Goal: Task Accomplishment & Management: Manage account settings

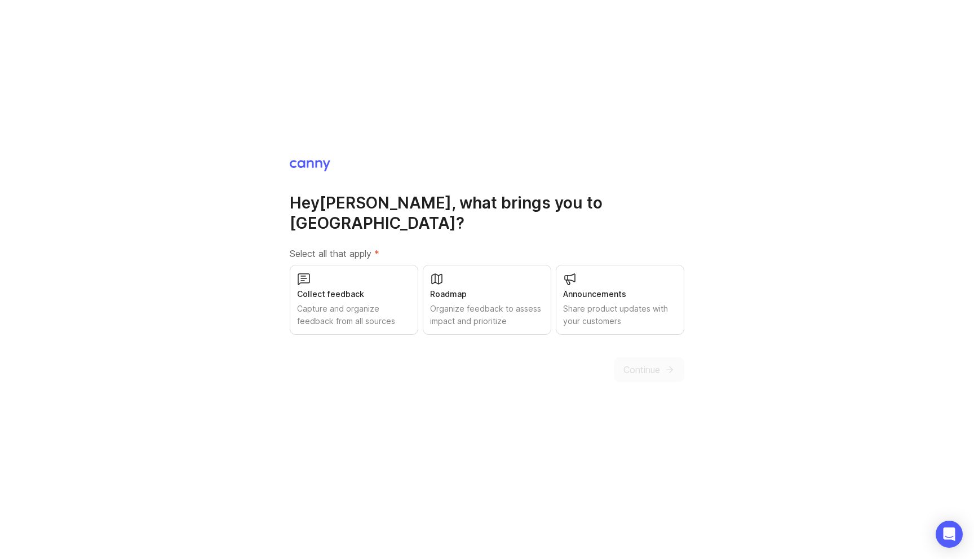
click at [350, 288] on div "Collect feedback" at bounding box center [354, 294] width 114 height 12
click at [639, 375] on div "Hey Michael , what brings you to Canny? Select all that apply * Collect feedbac…" at bounding box center [487, 279] width 974 height 559
click at [642, 357] on button "Continue" at bounding box center [649, 369] width 70 height 25
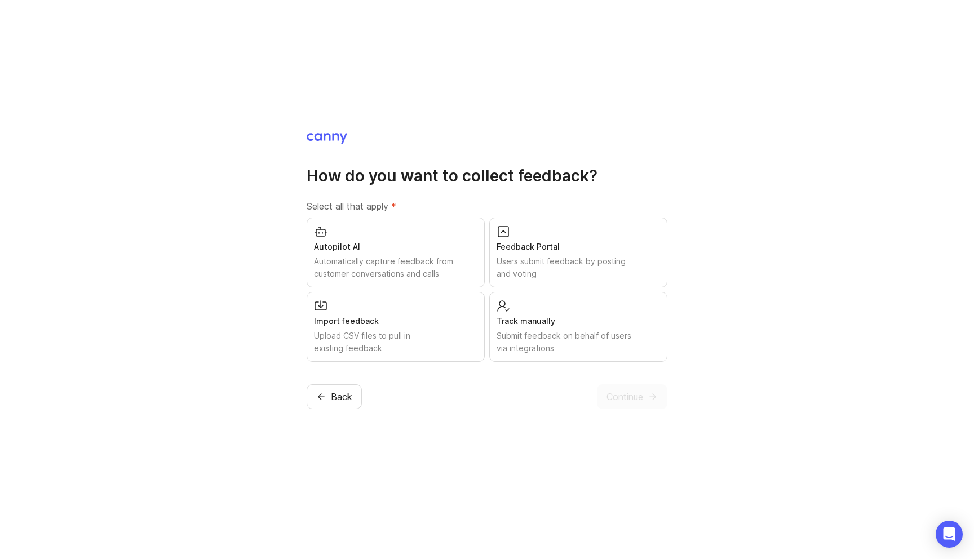
click at [596, 255] on div "Users submit feedback by posting and voting" at bounding box center [578, 267] width 163 height 25
click at [623, 389] on button "Continue" at bounding box center [632, 396] width 70 height 25
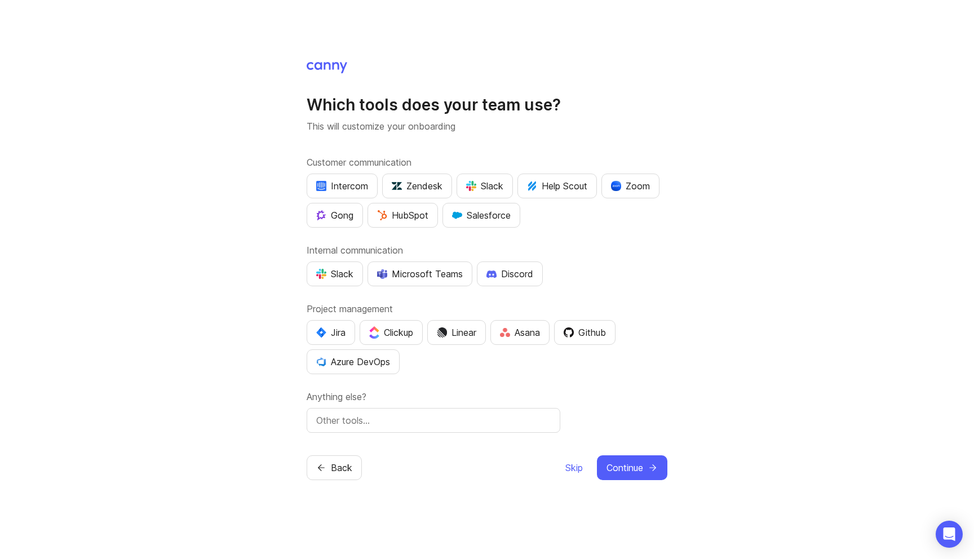
click at [635, 468] on span "Continue" at bounding box center [624, 468] width 37 height 14
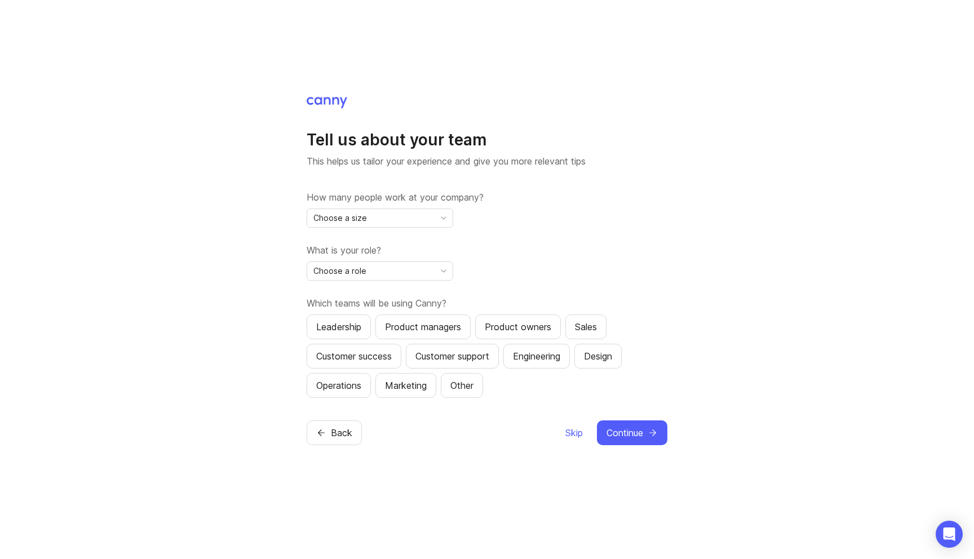
click at [415, 224] on div "Choose a size" at bounding box center [370, 218] width 127 height 18
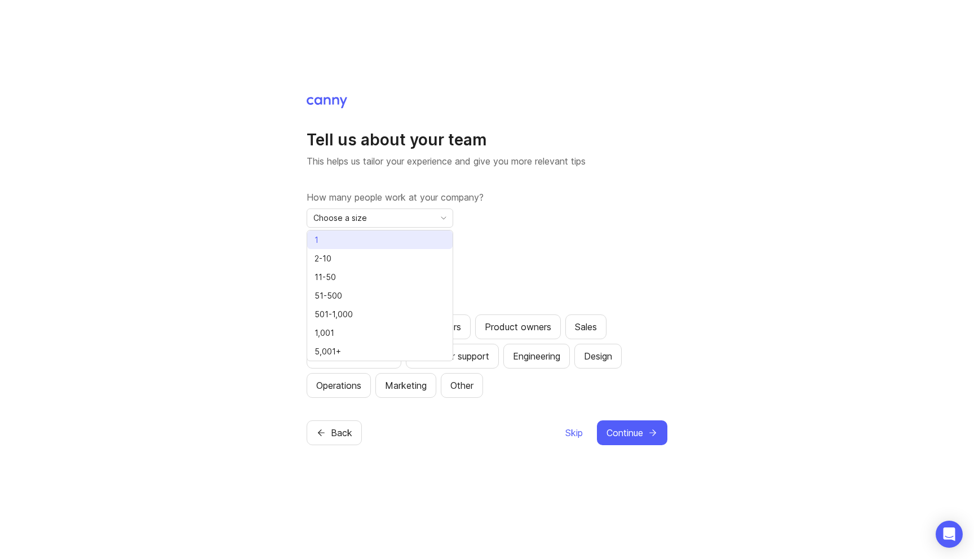
click at [384, 232] on li "1" at bounding box center [379, 240] width 145 height 19
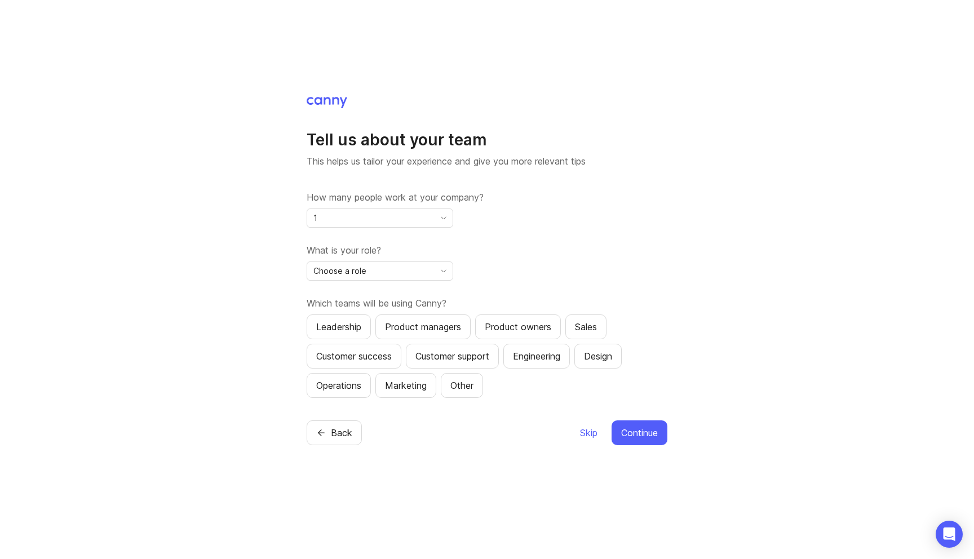
click at [427, 268] on div "Choose a role" at bounding box center [370, 271] width 127 height 18
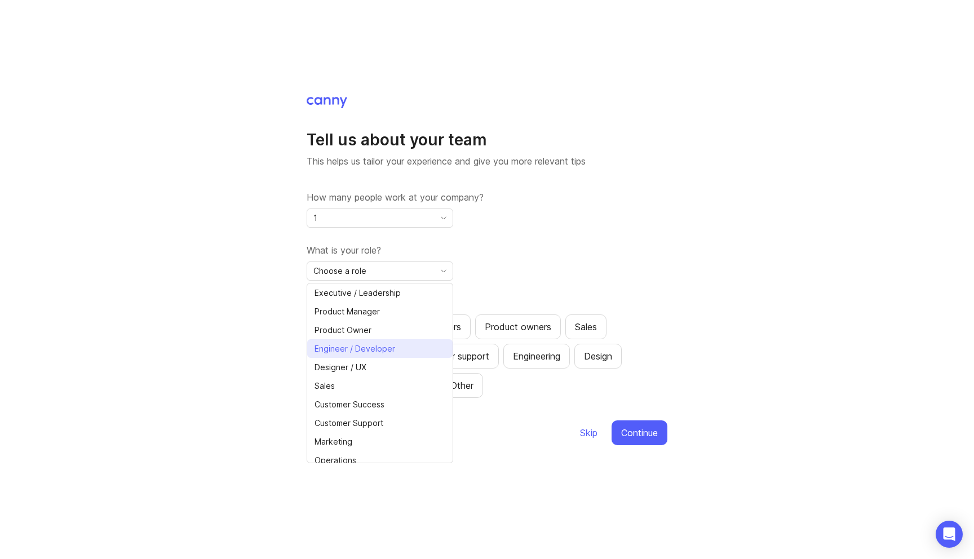
click at [374, 349] on span "Engineer / Developer" at bounding box center [355, 349] width 81 height 12
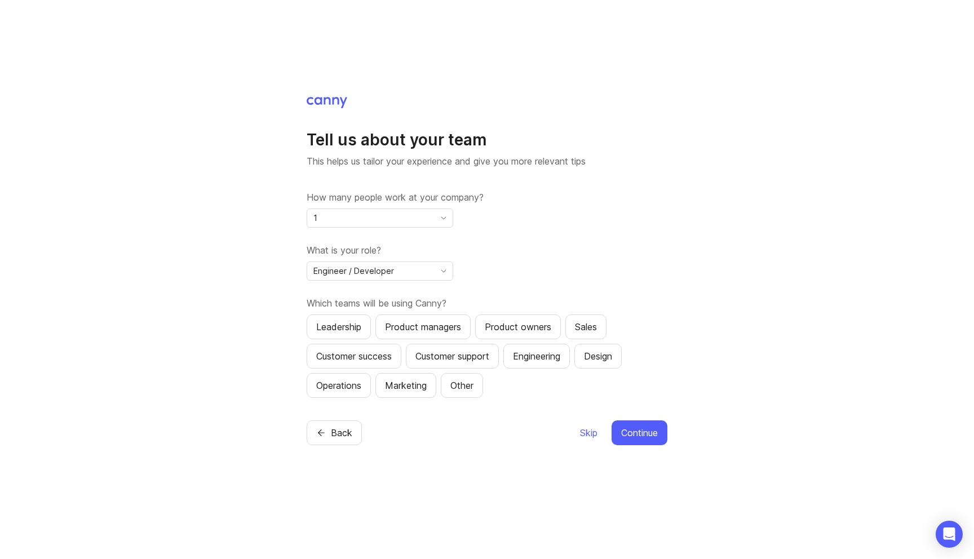
click at [605, 240] on div "How many people work at your company? 1 What is your role? Engineer / Developer…" at bounding box center [487, 294] width 361 height 207
click at [629, 433] on span "Continue" at bounding box center [639, 433] width 37 height 14
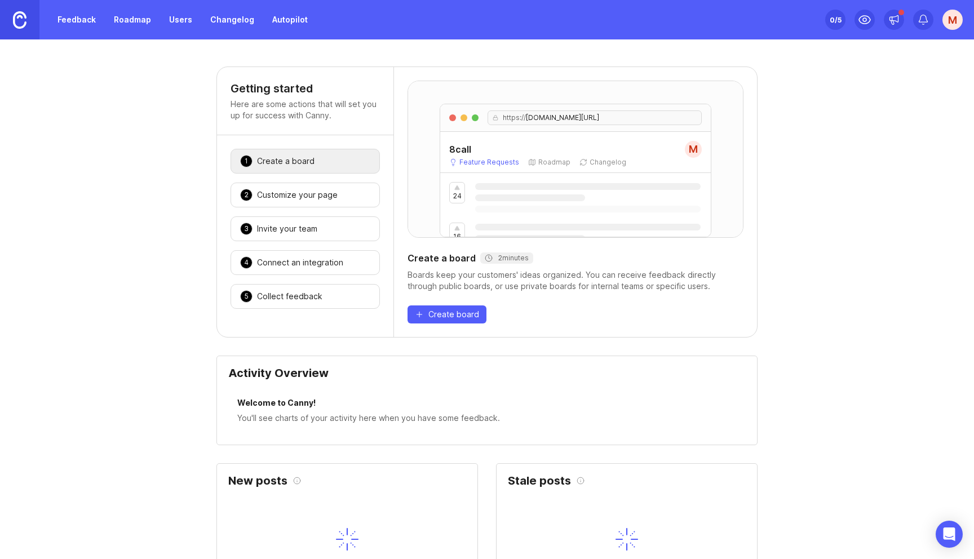
click at [300, 198] on div "Customize your page" at bounding box center [297, 194] width 81 height 11
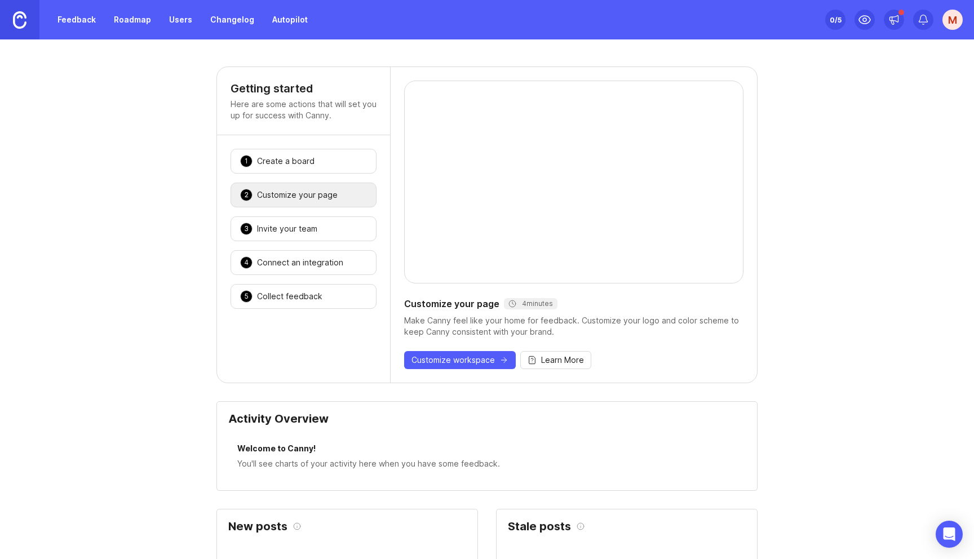
click at [305, 164] on div "Create a board" at bounding box center [285, 161] width 57 height 11
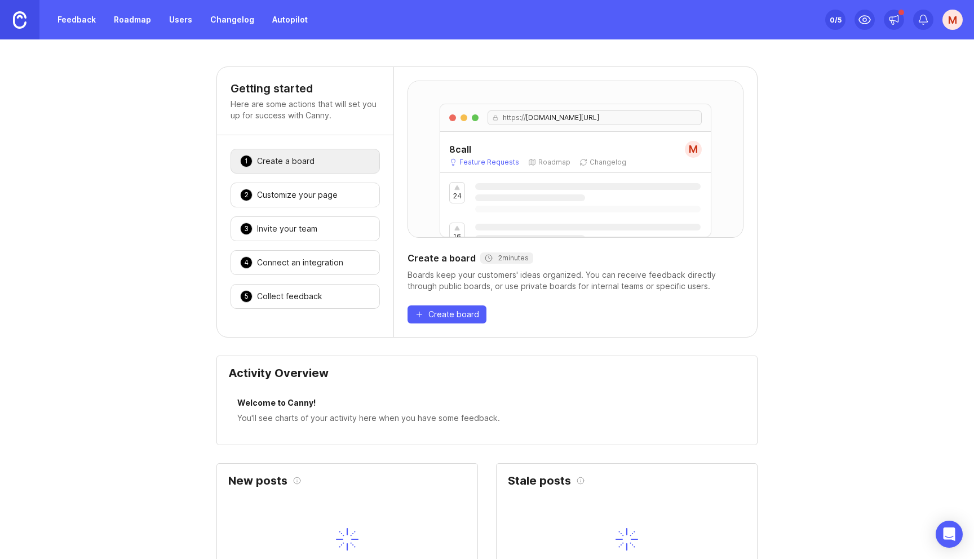
click at [305, 188] on div "2 Customize your page 🎉" at bounding box center [305, 195] width 149 height 25
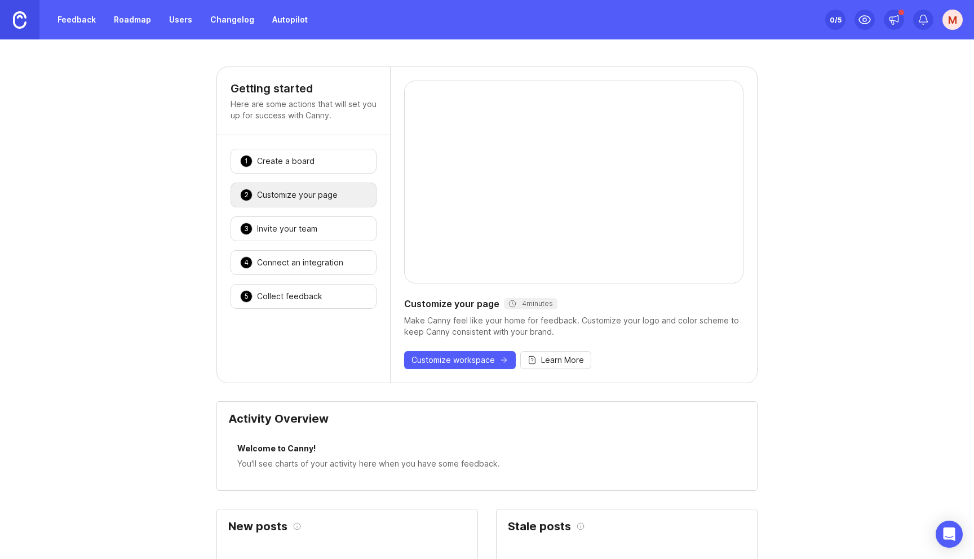
click at [310, 163] on div "Create a board" at bounding box center [285, 161] width 57 height 11
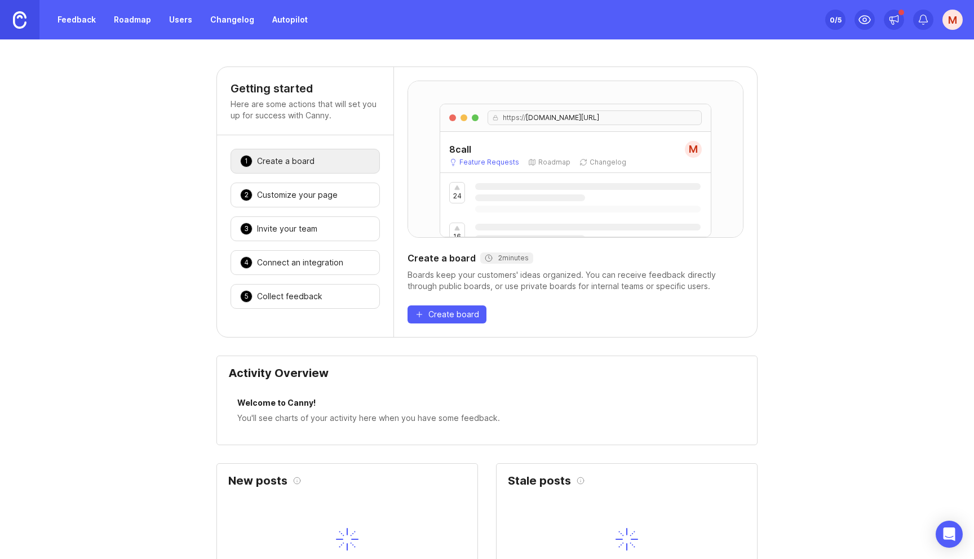
click at [442, 313] on span "Create board" at bounding box center [453, 314] width 51 height 11
click at [310, 194] on div "Customize your page" at bounding box center [297, 194] width 81 height 11
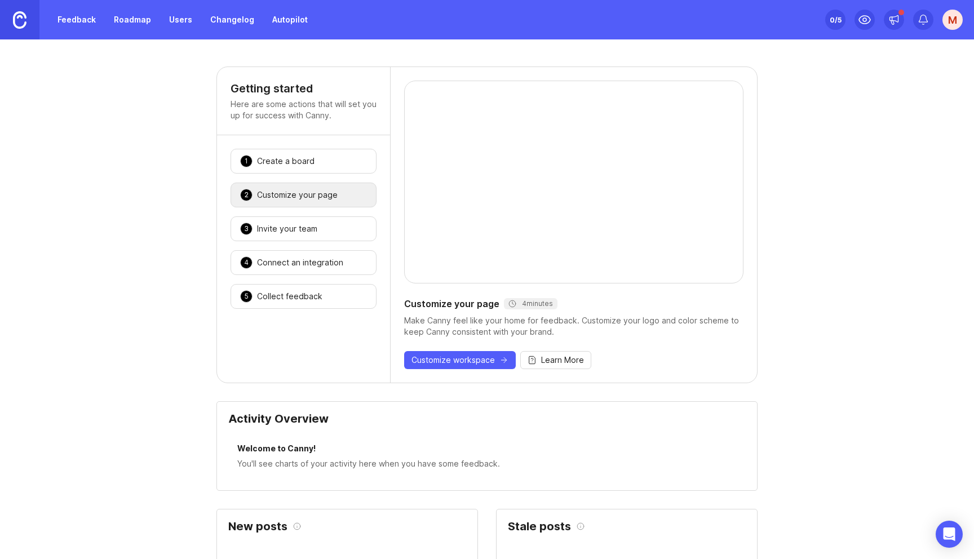
click at [475, 357] on span "Customize workspace" at bounding box center [452, 360] width 83 height 11
click at [345, 241] on div "1 Create a board 🎉 2 Customize your page 🎉 3 Invite your team 🎉 4 Connect an in…" at bounding box center [303, 228] width 173 height 187
click at [323, 263] on div "Connect an integration" at bounding box center [300, 262] width 86 height 11
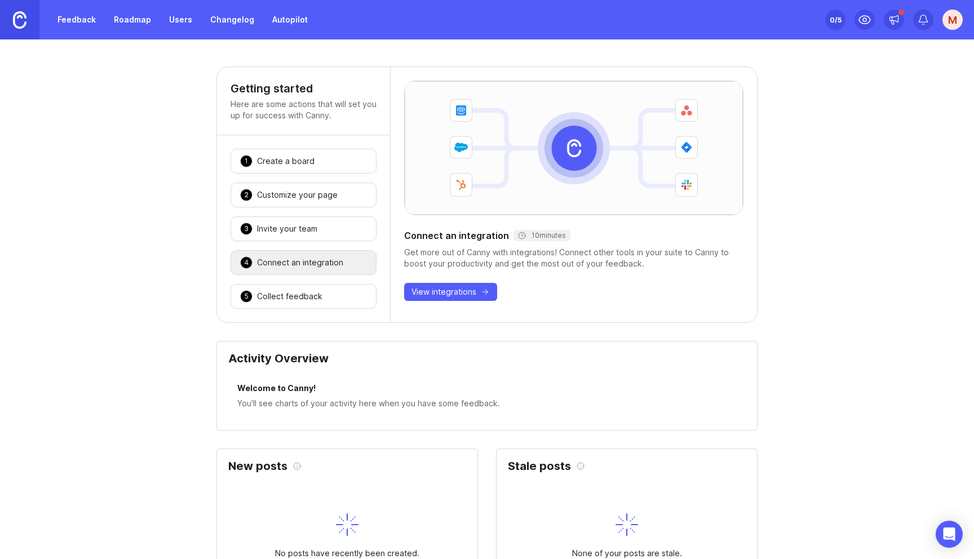
click at [321, 232] on div "3 Invite your team 🎉" at bounding box center [304, 228] width 146 height 25
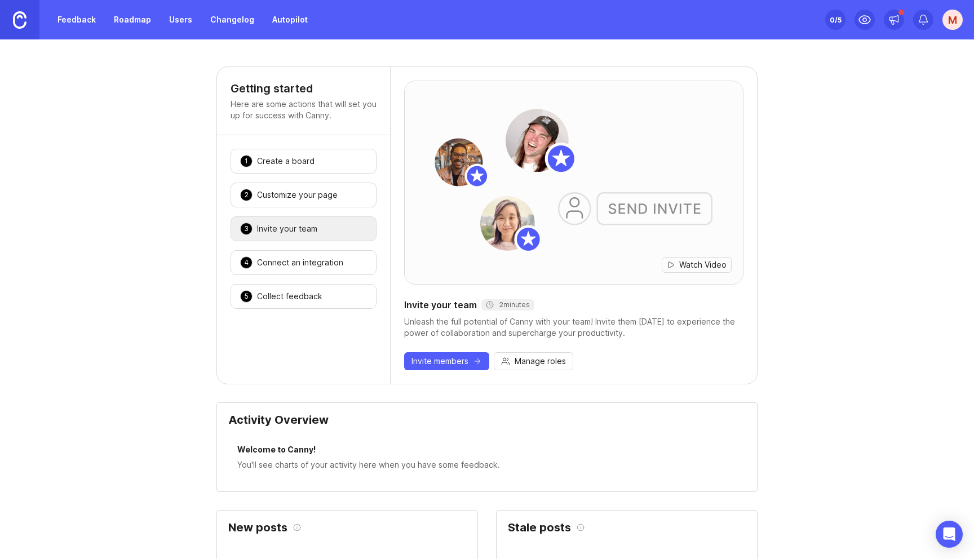
click at [321, 257] on div "Connect an integration" at bounding box center [300, 262] width 86 height 11
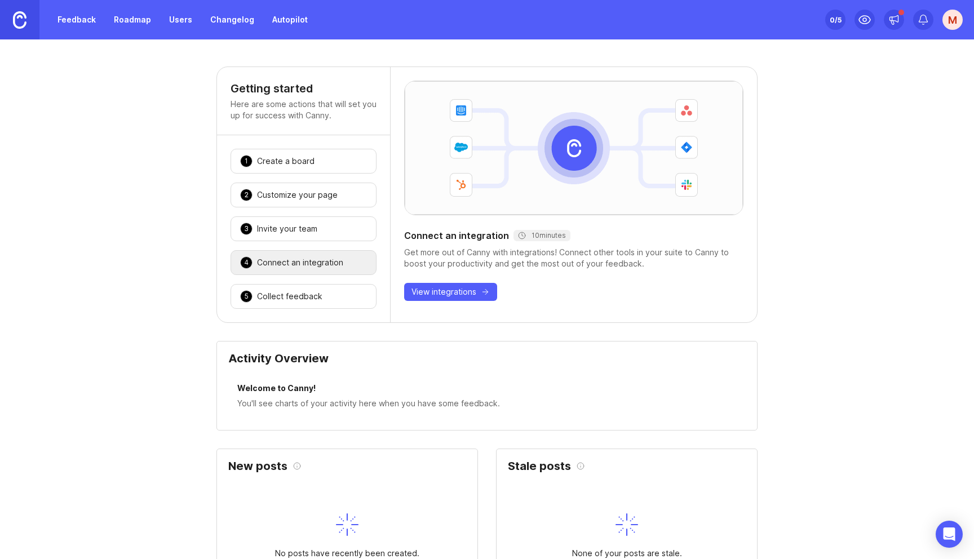
click at [444, 298] on button "View integrations" at bounding box center [450, 292] width 93 height 18
click at [355, 300] on div "5 Collect feedback 🎉" at bounding box center [304, 296] width 146 height 25
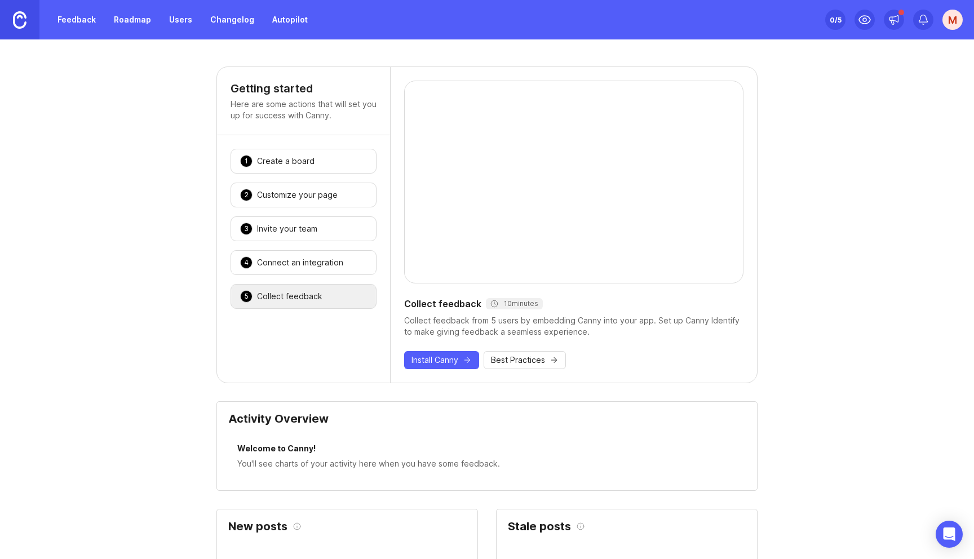
click at [458, 360] on span "Install Canny" at bounding box center [434, 360] width 47 height 11
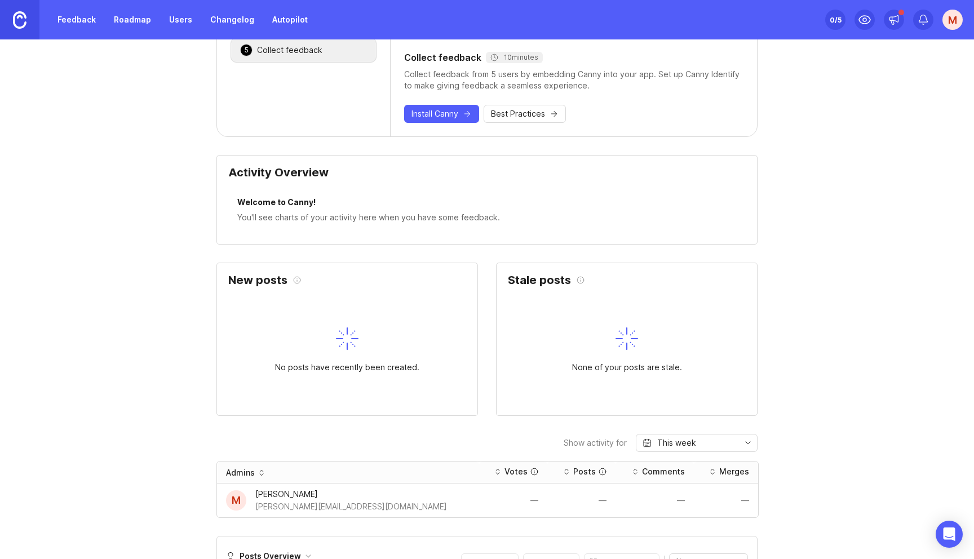
scroll to position [268, 0]
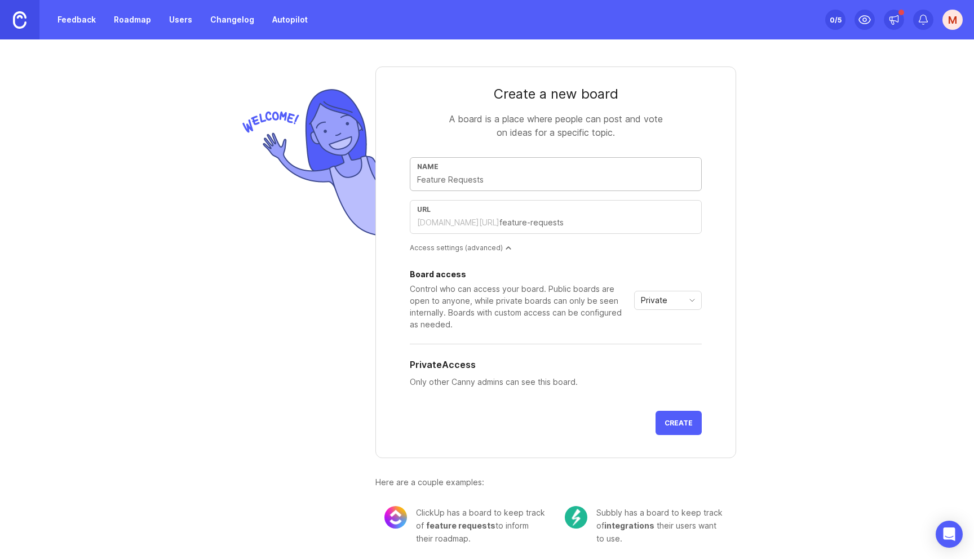
click at [494, 179] on input "text" at bounding box center [555, 180] width 277 height 12
click at [521, 218] on input "text" at bounding box center [596, 222] width 195 height 12
type input "j"
click at [561, 181] on input "text" at bounding box center [555, 180] width 277 height 12
type input "F"
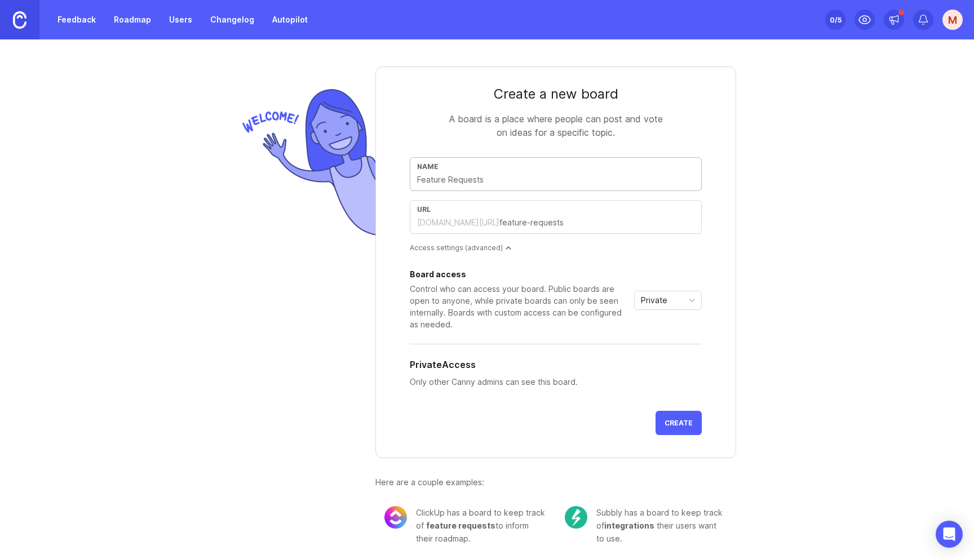
type input "f"
type input "Fe"
type input "fe"
type input "Fee"
type input "fee"
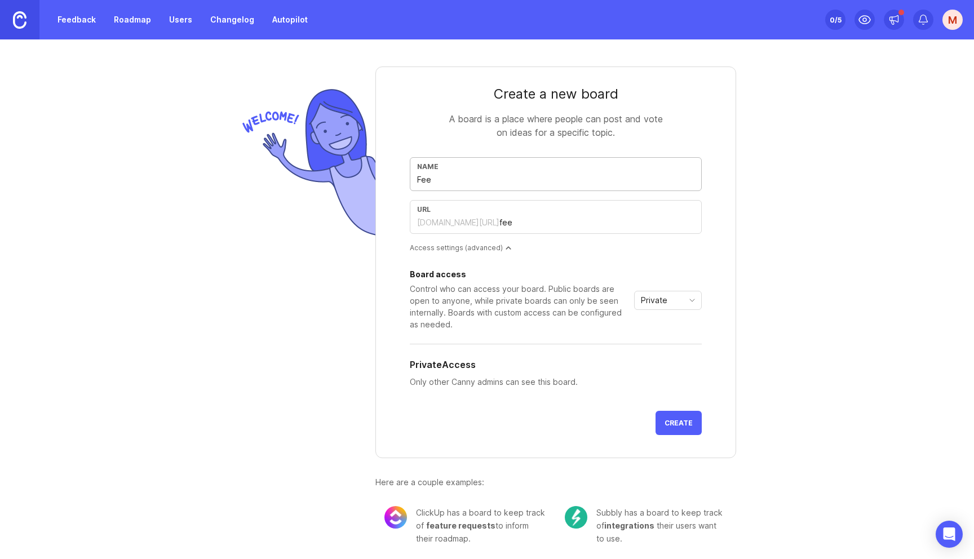
type input "Feed"
type input "feed"
type input "Feedb"
type input "feedb"
type input "Feedba"
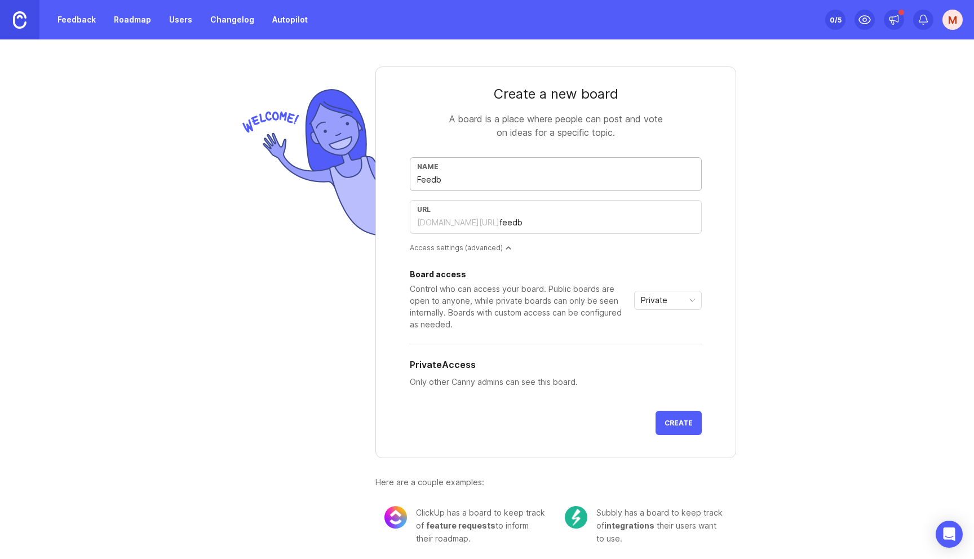
type input "feedba"
type input "Feedbac"
type input "feedbac"
type input "Feedback"
type input "feedback"
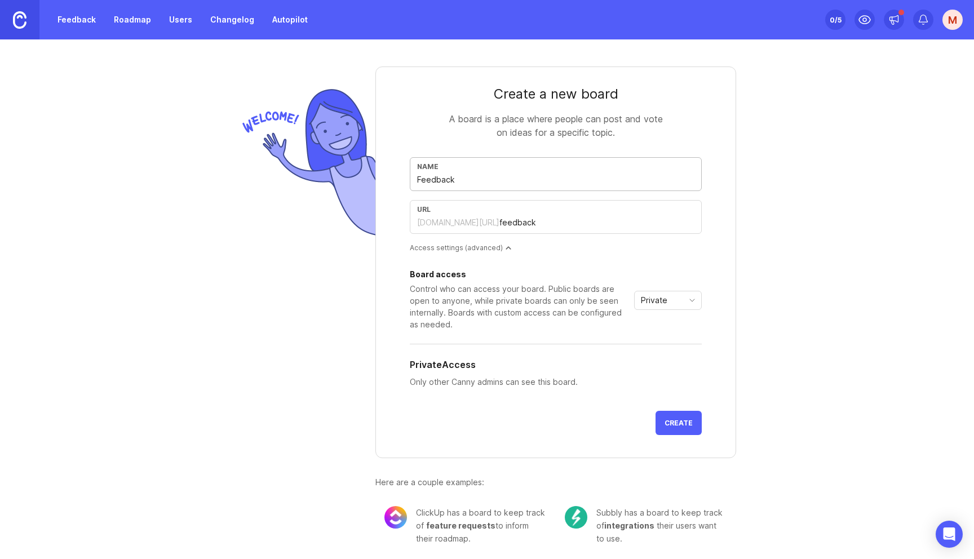
type input "Feedbacks"
type input "feedbacks"
type input "Feedback"
type input "feedback"
type input "Feedback"
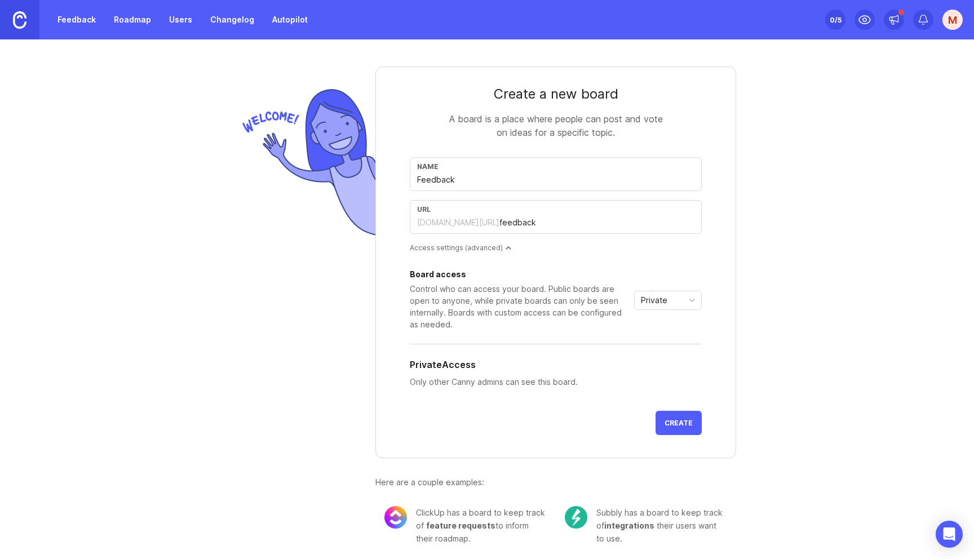
click at [687, 300] on icon "toggle icon" at bounding box center [692, 300] width 18 height 9
click at [688, 304] on icon "toggle icon" at bounding box center [692, 300] width 18 height 9
click at [643, 304] on span "Private" at bounding box center [654, 300] width 26 height 12
click at [644, 334] on li "Public" at bounding box center [668, 340] width 67 height 19
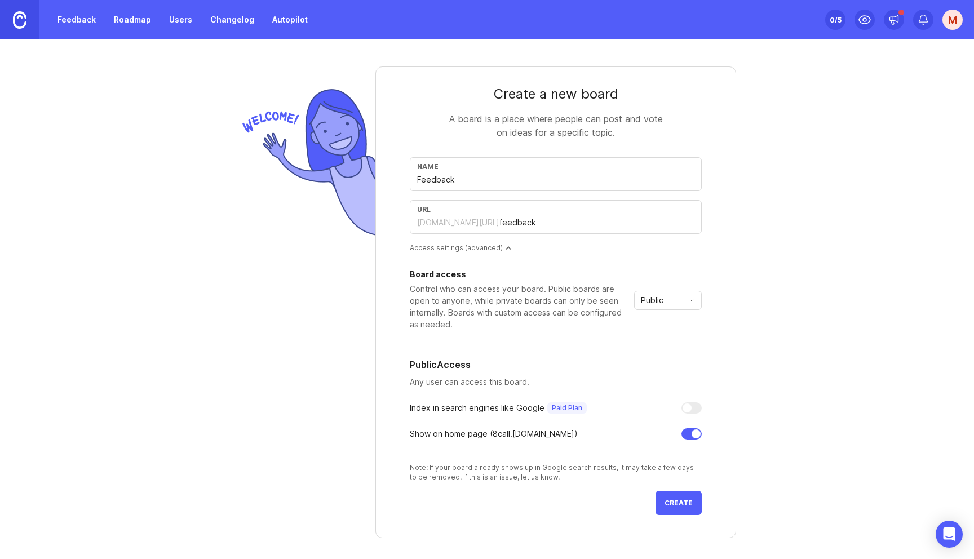
click at [661, 307] on div "Public" at bounding box center [659, 300] width 48 height 18
click at [654, 358] on span "Custom" at bounding box center [656, 359] width 28 height 12
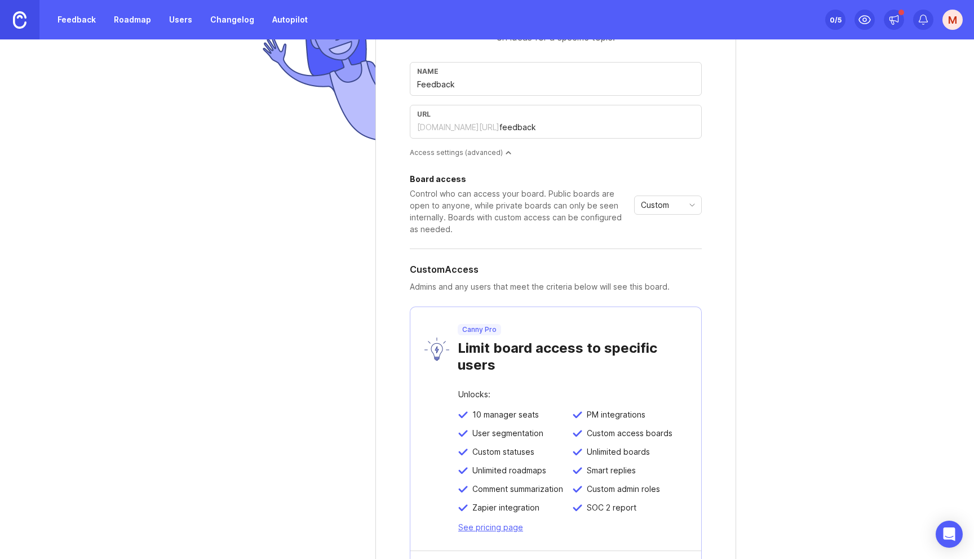
scroll to position [132, 0]
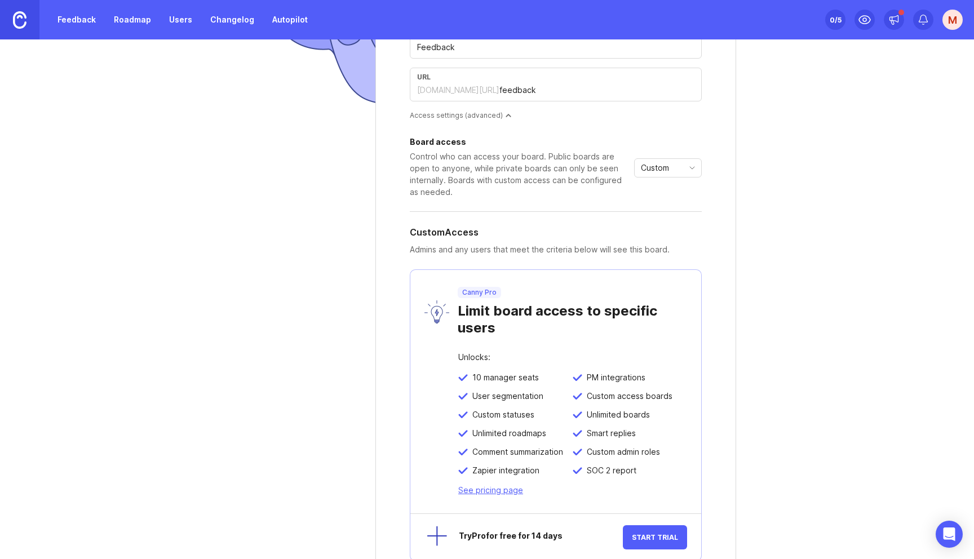
click at [668, 178] on div "Board access Control who can access your board. Public boards are open to anyon…" at bounding box center [556, 168] width 292 height 60
drag, startPoint x: 670, startPoint y: 170, endPoint x: 669, endPoint y: 185, distance: 15.3
click at [670, 170] on div "Custom" at bounding box center [659, 168] width 48 height 18
click at [666, 192] on span "Private" at bounding box center [655, 190] width 26 height 12
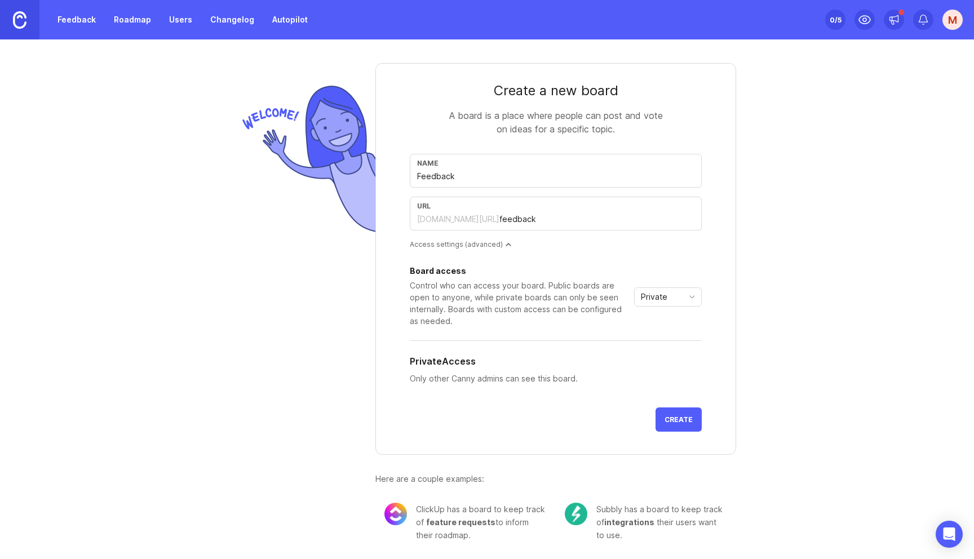
click at [678, 419] on span "Create" at bounding box center [679, 419] width 28 height 8
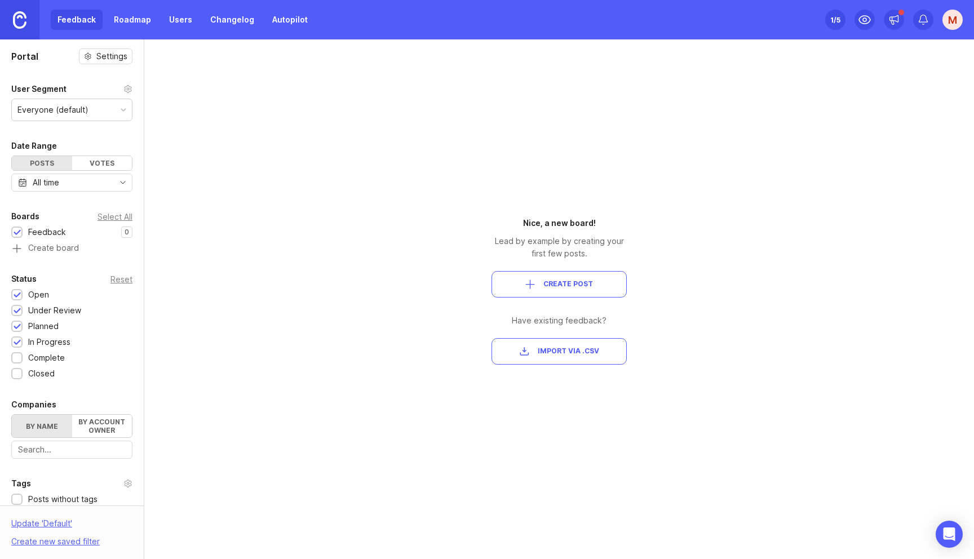
click at [76, 112] on div "Everyone (default)" at bounding box center [52, 110] width 71 height 12
click at [81, 110] on div "Everyone (default)" at bounding box center [52, 110] width 71 height 12
click at [107, 137] on div "Portal Settings User Segment Everyone (default) Date Range Posts Votes All time…" at bounding box center [72, 369] width 144 height 661
click at [105, 160] on div "Votes" at bounding box center [102, 163] width 60 height 14
click at [57, 161] on div "Posts" at bounding box center [42, 163] width 60 height 14
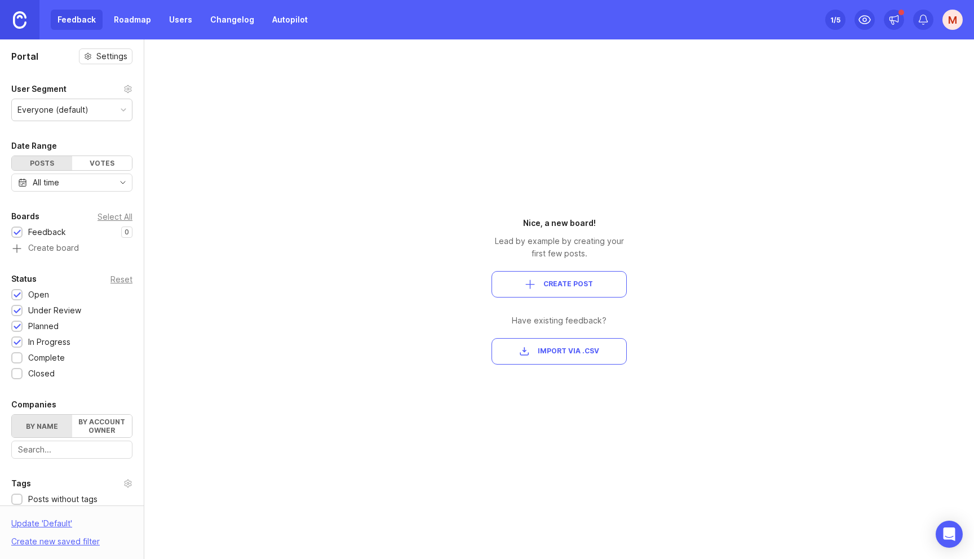
click at [86, 17] on div "Feedback Roadmap Users Changelog Autopilot" at bounding box center [183, 20] width 264 height 20
click at [942, 25] on div "M" at bounding box center [952, 20] width 20 height 20
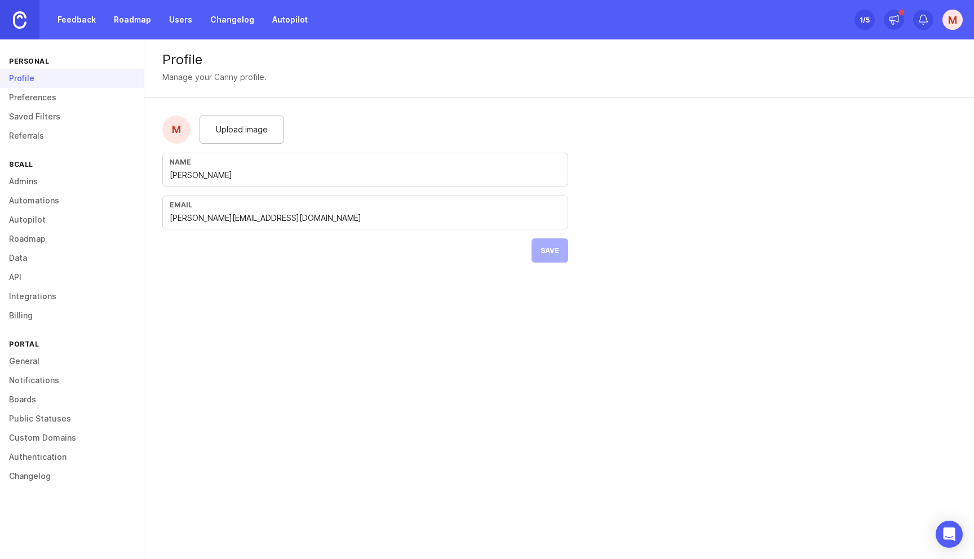
click at [51, 360] on link "General" at bounding box center [72, 361] width 144 height 19
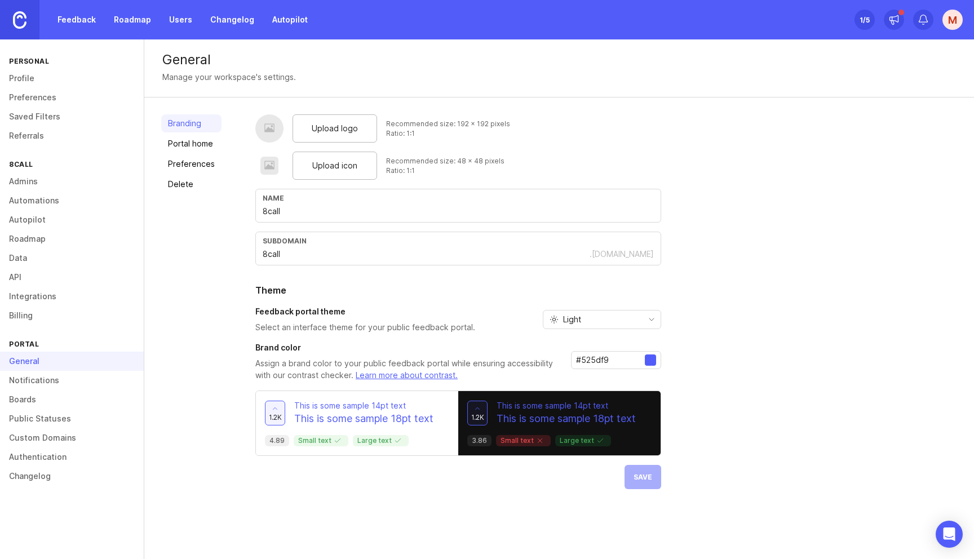
click at [184, 148] on link "Portal home" at bounding box center [191, 144] width 60 height 18
click at [351, 129] on span "Upload logo" at bounding box center [335, 128] width 46 height 12
click at [360, 165] on div "Upload icon" at bounding box center [335, 166] width 85 height 28
click at [635, 318] on div "Light" at bounding box center [592, 320] width 99 height 18
click at [725, 321] on div "Upload logo Recommended size: 192 x 192 pixels Ratio: 1:1 Upload icon Recommend…" at bounding box center [606, 315] width 702 height 402
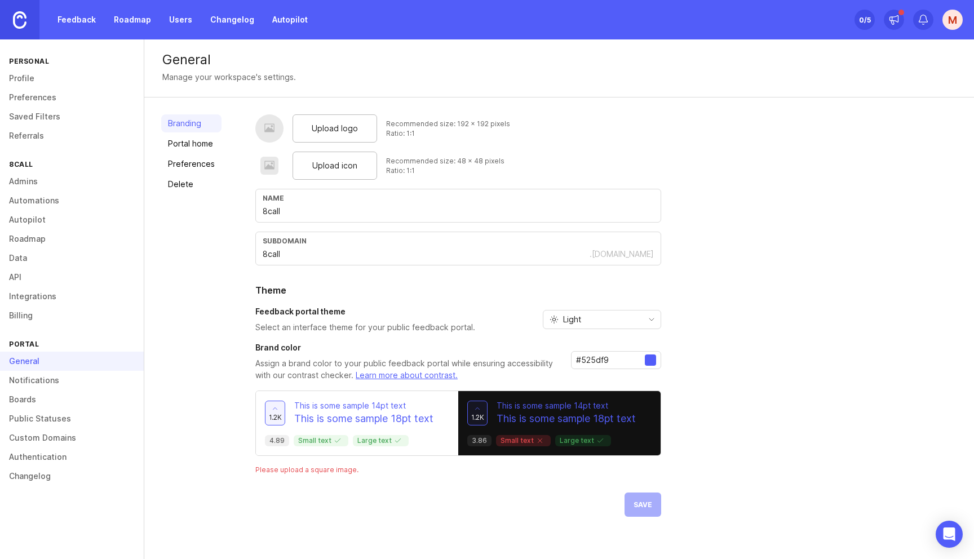
click at [628, 315] on div "Light" at bounding box center [592, 320] width 99 height 18
click at [592, 379] on li "Dark" at bounding box center [600, 378] width 117 height 19
click at [614, 325] on div "Dark" at bounding box center [592, 320] width 99 height 18
click at [597, 358] on li "Light" at bounding box center [600, 360] width 117 height 19
click at [699, 352] on div "Upload logo Recommended size: 192 x 192 pixels Ratio: 1:1 Upload icon Recommend…" at bounding box center [606, 315] width 702 height 402
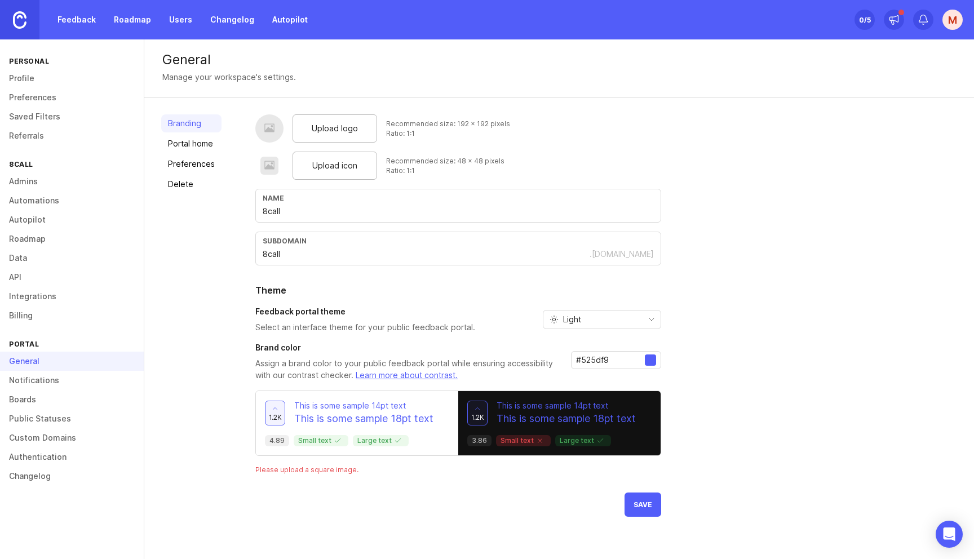
click at [652, 359] on div at bounding box center [650, 360] width 11 height 11
click at [653, 360] on div at bounding box center [650, 360] width 11 height 11
click at [595, 358] on input "#525df9" at bounding box center [610, 360] width 69 height 12
click at [576, 360] on input "#525df9" at bounding box center [610, 360] width 69 height 12
drag, startPoint x: 564, startPoint y: 203, endPoint x: 601, endPoint y: 371, distance: 172.0
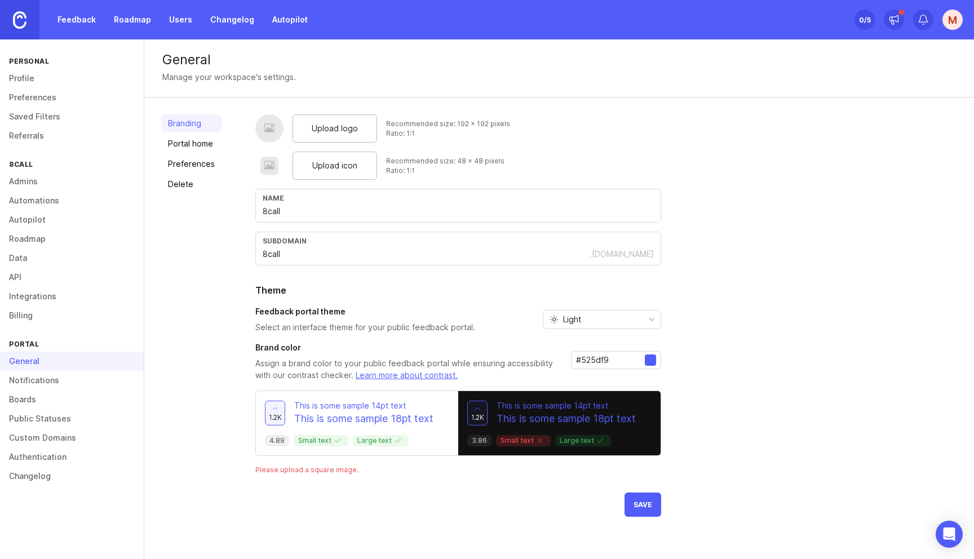
click at [594, 359] on input "#525df9" at bounding box center [610, 360] width 69 height 12
paste input "fe5828"
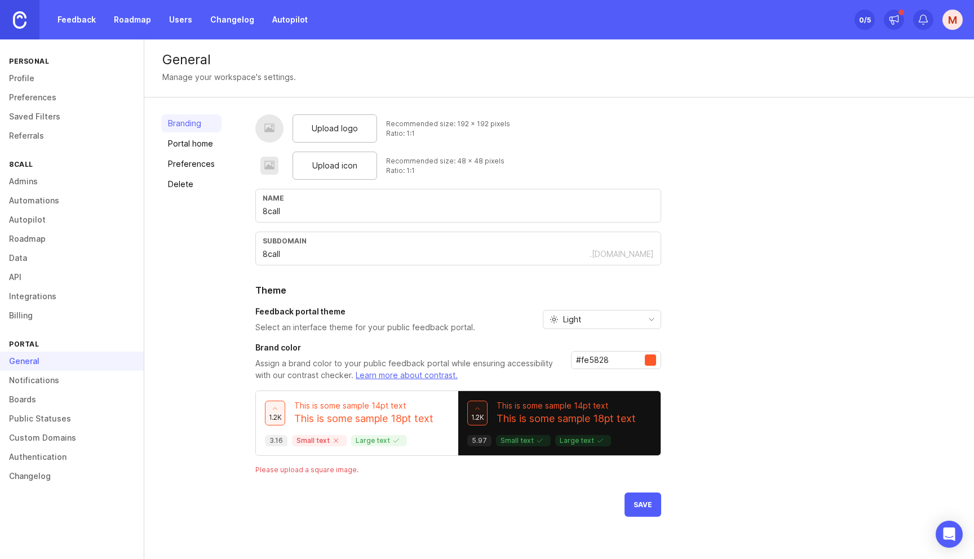
type input "#fe5828"
click at [736, 445] on div "Upload logo Recommended size: 192 x 192 pixels Ratio: 1:1 Upload icon Recommend…" at bounding box center [606, 315] width 702 height 402
click at [646, 513] on button "Save" at bounding box center [643, 505] width 37 height 24
click at [194, 159] on link "Preferences" at bounding box center [191, 164] width 60 height 18
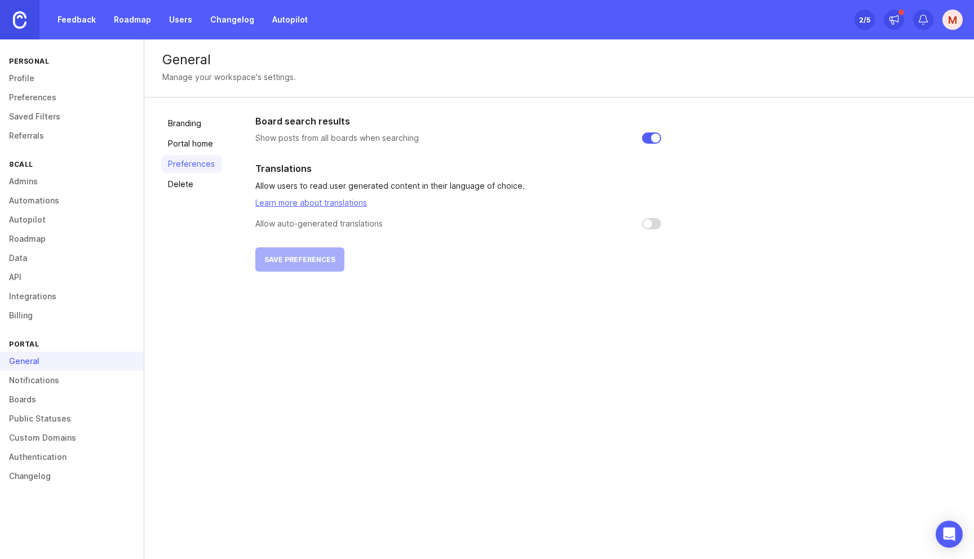
click at [195, 142] on link "Portal home" at bounding box center [191, 144] width 60 height 18
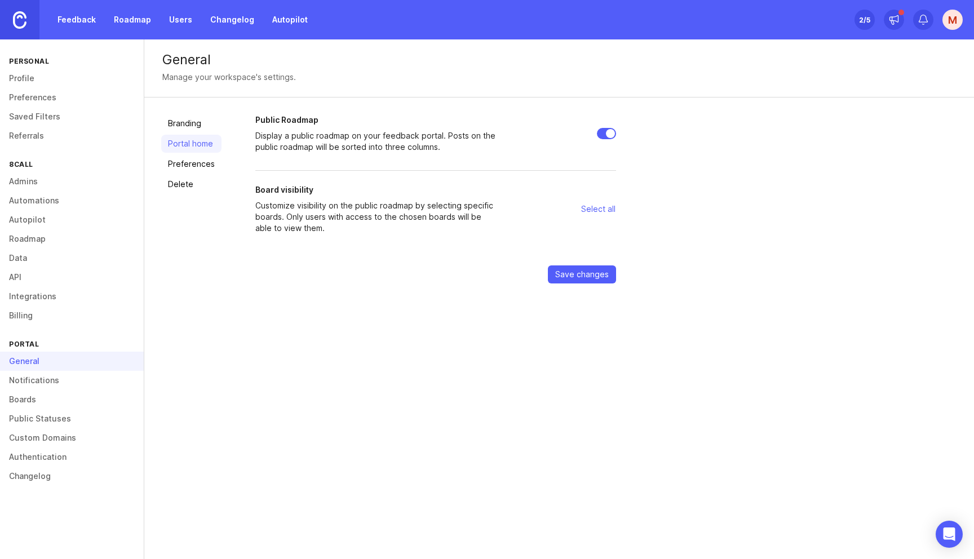
click at [604, 140] on div at bounding box center [559, 133] width 113 height 38
click at [604, 131] on input "Public Roadmap" at bounding box center [606, 133] width 19 height 11
checkbox input "false"
click at [595, 207] on span "Select all" at bounding box center [598, 208] width 34 height 11
click at [597, 207] on span "Select none" at bounding box center [593, 208] width 46 height 11
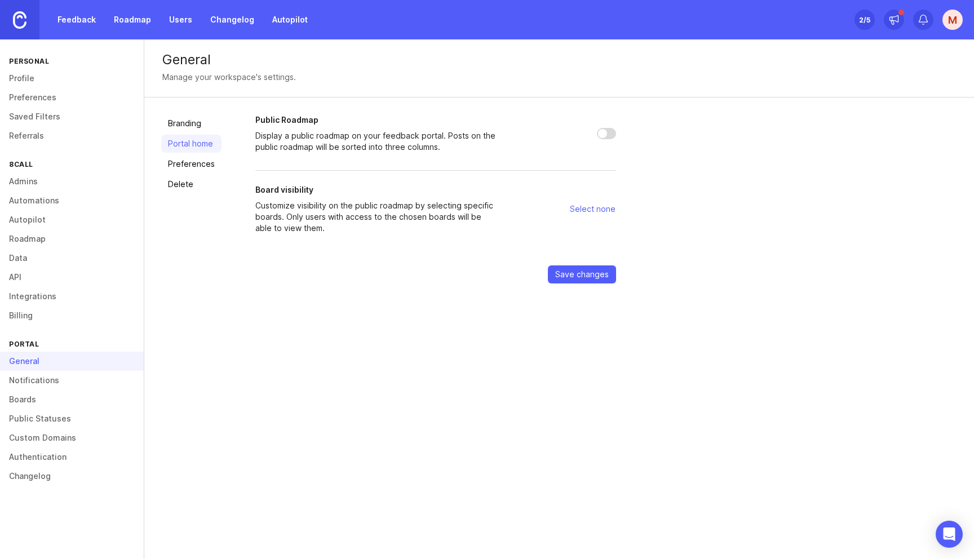
click at [590, 210] on span "Select none" at bounding box center [593, 208] width 46 height 11
drag, startPoint x: 401, startPoint y: 260, endPoint x: 350, endPoint y: 234, distance: 57.7
click at [394, 258] on form "Public Roadmap Display a public roadmap on your feedback portal. Posts on the p…" at bounding box center [435, 198] width 361 height 169
click at [328, 222] on p "Customize visibility on the public roadmap by selecting specific boards. Only u…" at bounding box center [376, 217] width 243 height 34
click at [621, 207] on div "Public Roadmap Display a public roadmap on your feedback portal. Posts on the p…" at bounding box center [606, 198] width 702 height 169
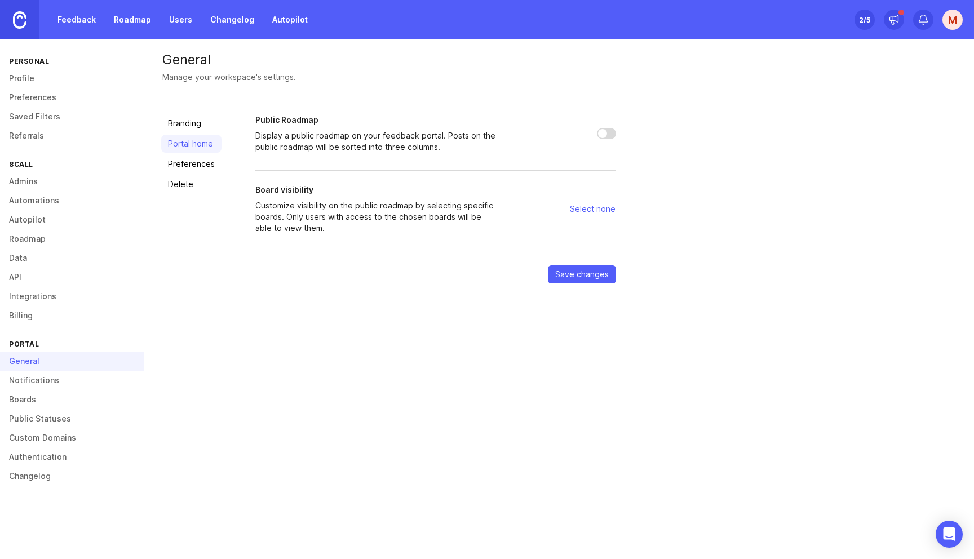
click at [583, 207] on span "Select none" at bounding box center [593, 208] width 46 height 11
click at [186, 165] on link "Preferences" at bounding box center [191, 164] width 60 height 18
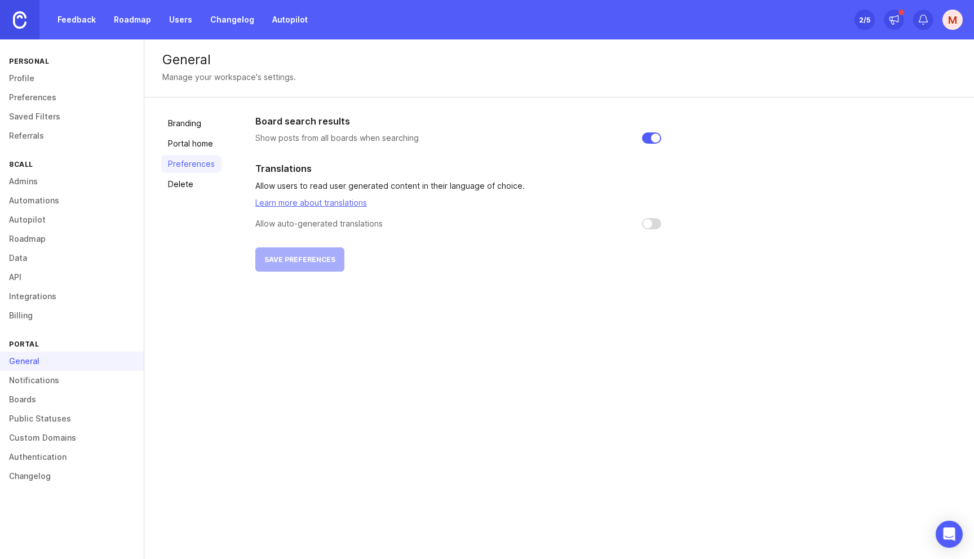
click at [185, 187] on link "Delete" at bounding box center [191, 184] width 60 height 18
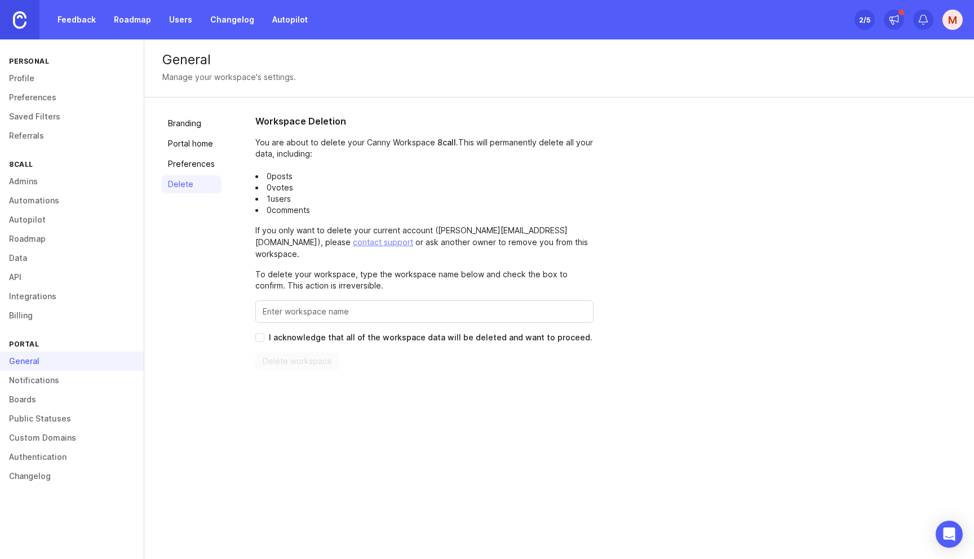
click at [193, 126] on link "Branding" at bounding box center [191, 123] width 60 height 18
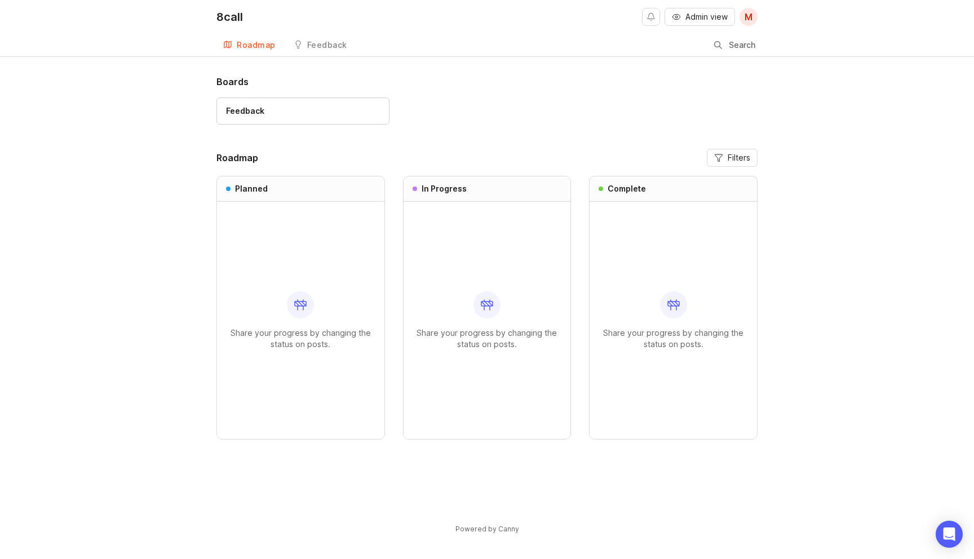
click at [301, 113] on div "Feedback" at bounding box center [303, 111] width 154 height 12
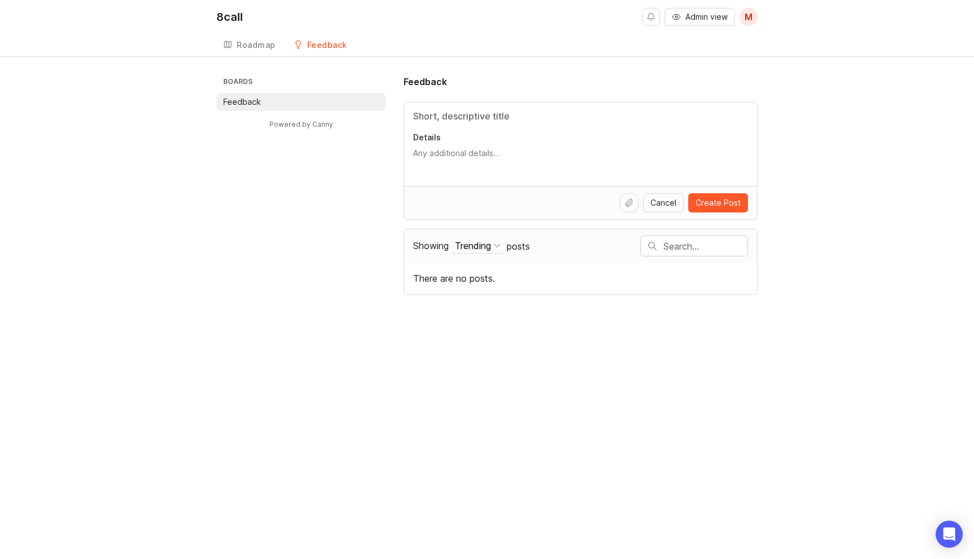
click at [300, 322] on div "8call Admin view M Create Roadmap Feedback Feedback Boards Feedback Powered by …" at bounding box center [487, 279] width 974 height 559
click at [253, 37] on link "Roadmap" at bounding box center [249, 45] width 66 height 23
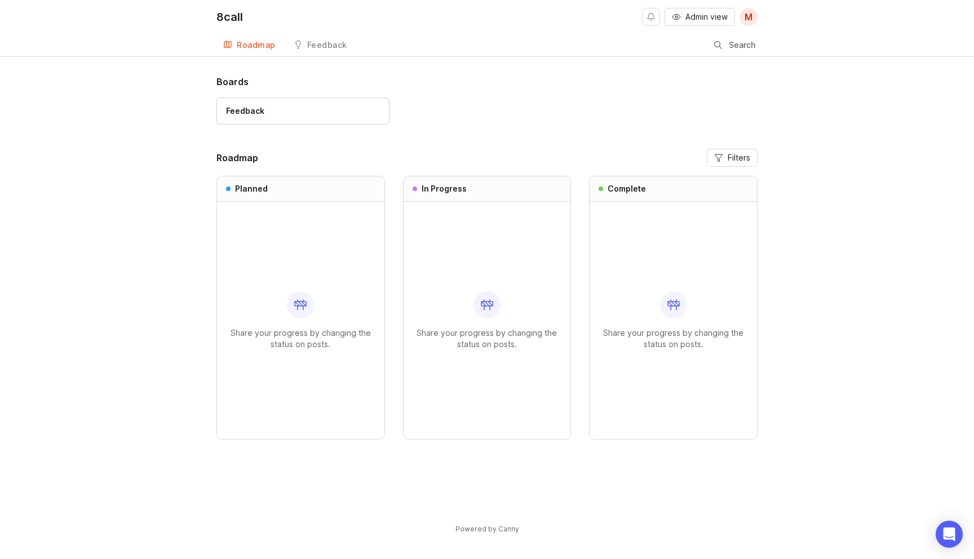
click at [312, 45] on div "Feedback" at bounding box center [327, 45] width 40 height 8
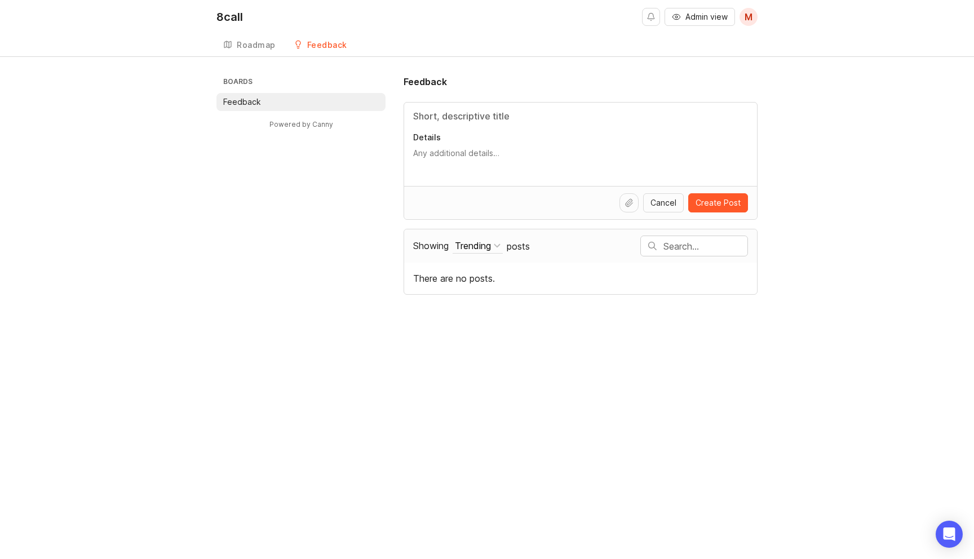
click at [306, 127] on link "Powered by Canny" at bounding box center [301, 124] width 67 height 13
click at [823, 325] on div "8call Admin view M Create Roadmap Feedback Feedback Boards Feedback Powered by …" at bounding box center [487, 279] width 974 height 559
click at [491, 250] on div "Trending" at bounding box center [473, 246] width 36 height 12
click at [495, 245] on button "Trending" at bounding box center [478, 245] width 50 height 15
click at [572, 267] on div "There are no posts." at bounding box center [580, 279] width 353 height 32
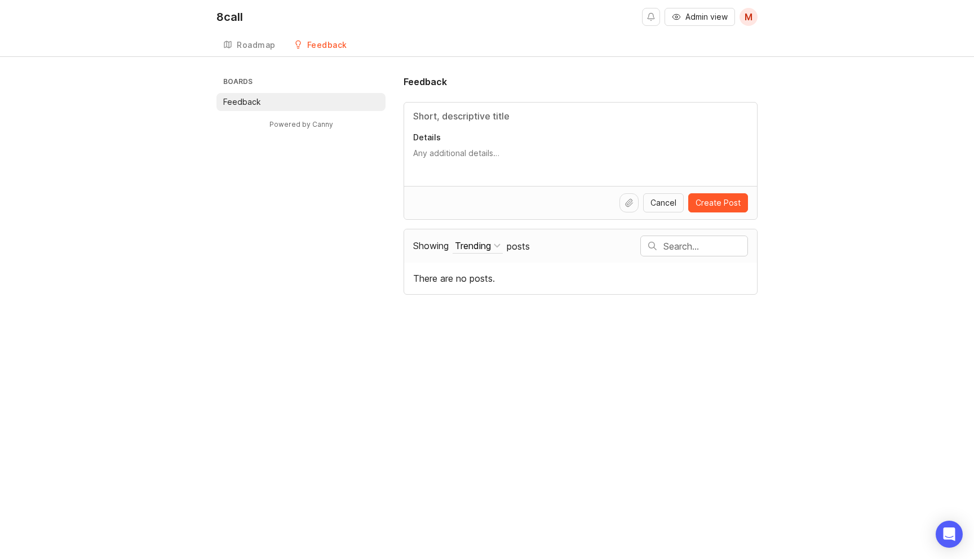
click at [677, 477] on div "8call Admin view M Create Roadmap Feedback Feedback Boards Feedback Powered by …" at bounding box center [487, 279] width 974 height 559
click at [773, 376] on div "8call Admin view M Create Roadmap Feedback Feedback Boards Feedback Powered by …" at bounding box center [487, 279] width 974 height 559
click at [773, 372] on div "8call Admin view M Create Roadmap Feedback Feedback Boards Feedback Powered by …" at bounding box center [487, 279] width 974 height 559
click at [754, 18] on span "M" at bounding box center [748, 17] width 18 height 18
click at [693, 70] on p "Logout" at bounding box center [687, 66] width 26 height 11
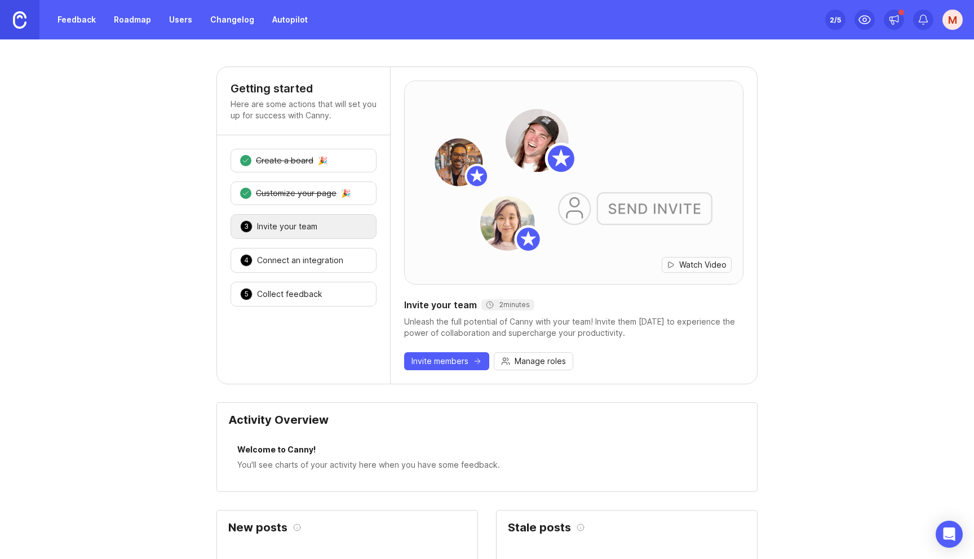
click at [958, 23] on div "M" at bounding box center [952, 20] width 20 height 20
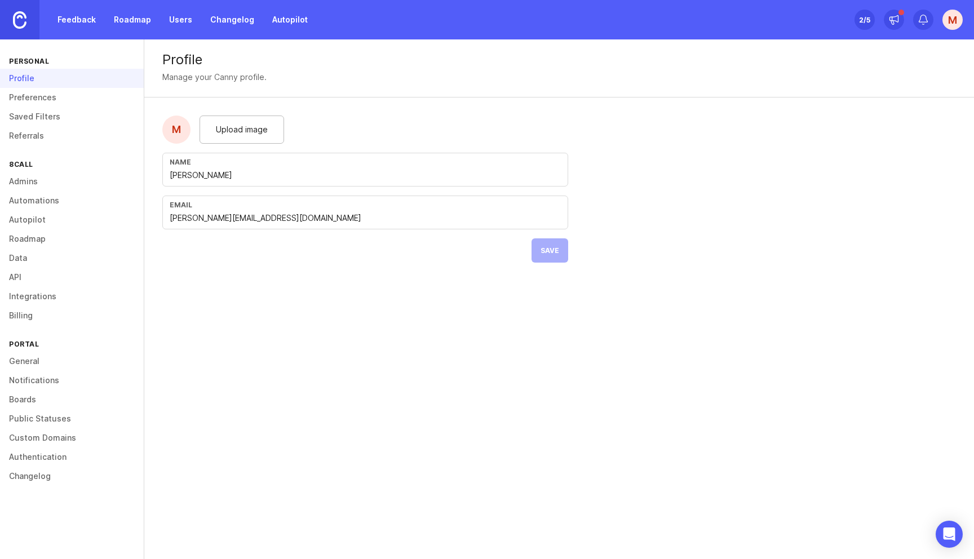
click at [33, 364] on link "General" at bounding box center [72, 361] width 144 height 19
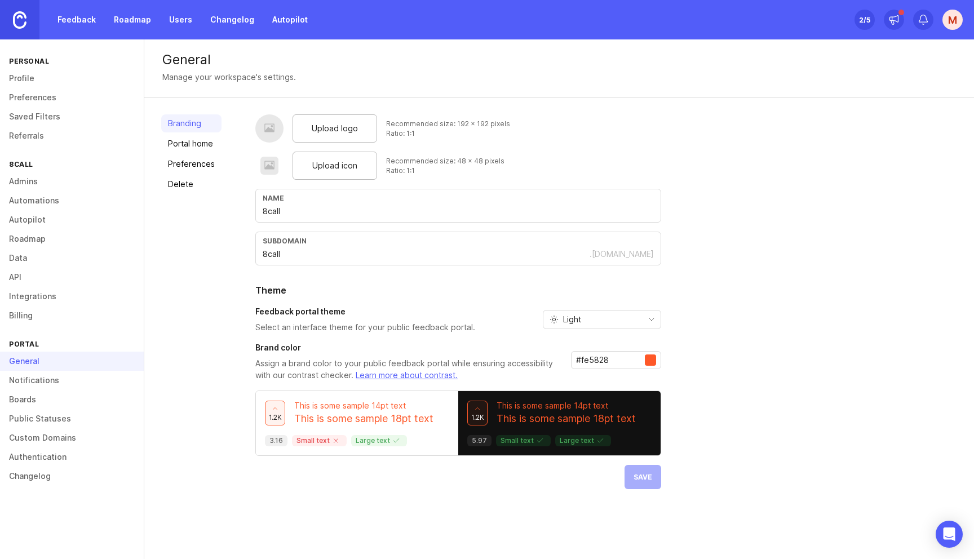
click at [201, 134] on div "Branding Portal home Preferences Delete" at bounding box center [191, 301] width 60 height 375
click at [201, 137] on link "Portal home" at bounding box center [191, 144] width 60 height 18
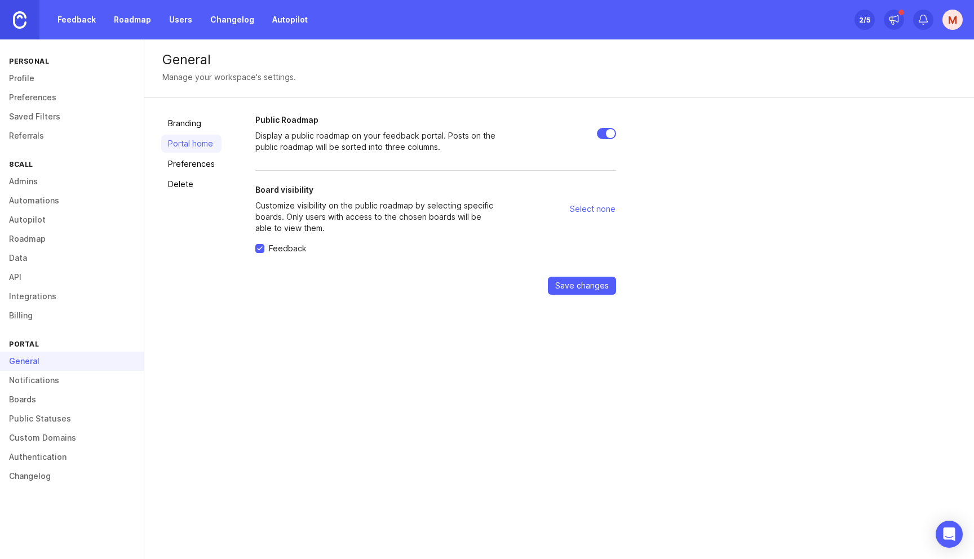
click at [601, 139] on div at bounding box center [559, 133] width 113 height 38
click at [610, 131] on input "Public Roadmap" at bounding box center [606, 133] width 19 height 11
checkbox input "false"
click at [595, 284] on span "Save changes" at bounding box center [582, 285] width 54 height 11
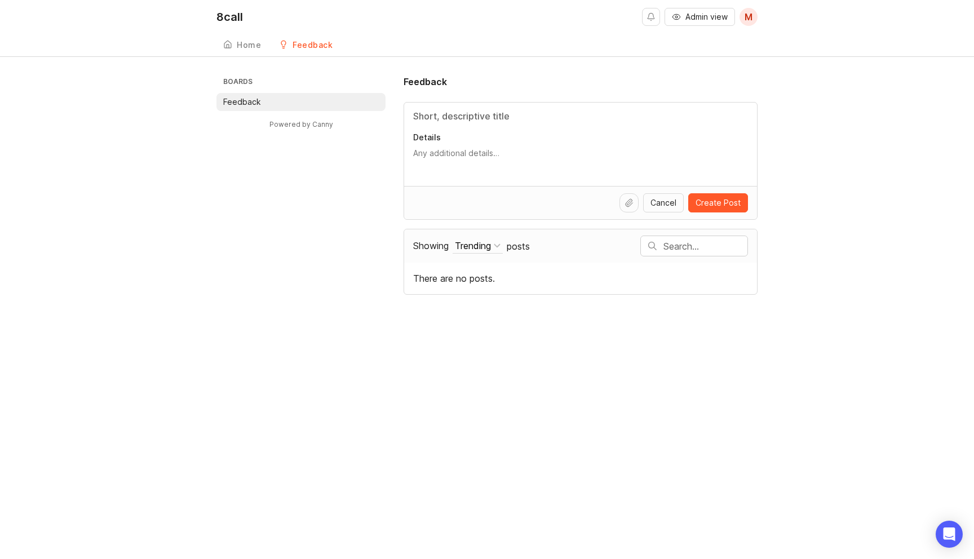
click at [241, 51] on link "Home" at bounding box center [241, 45] width 51 height 23
click at [318, 43] on div "Feedback" at bounding box center [313, 45] width 40 height 8
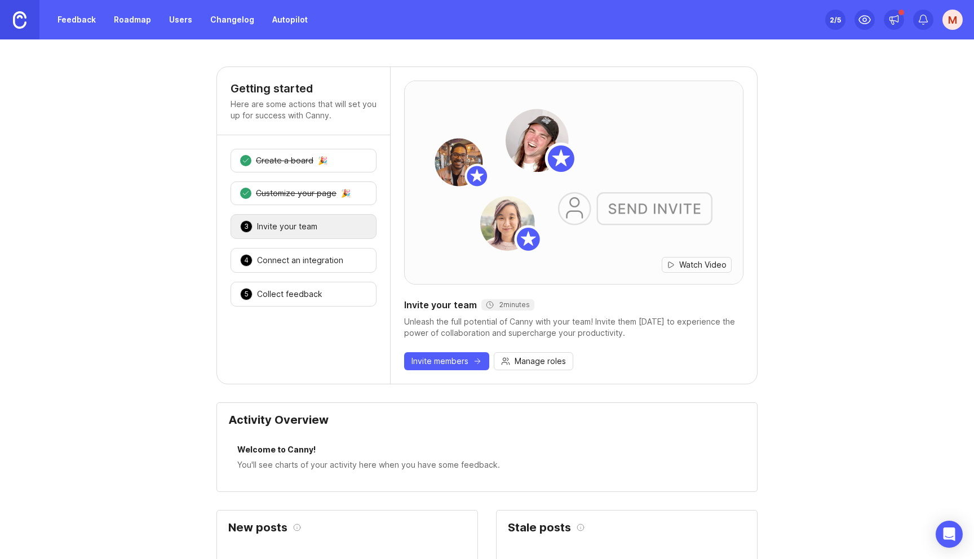
click at [318, 267] on div "4 Connect an integration 🎉" at bounding box center [304, 260] width 146 height 25
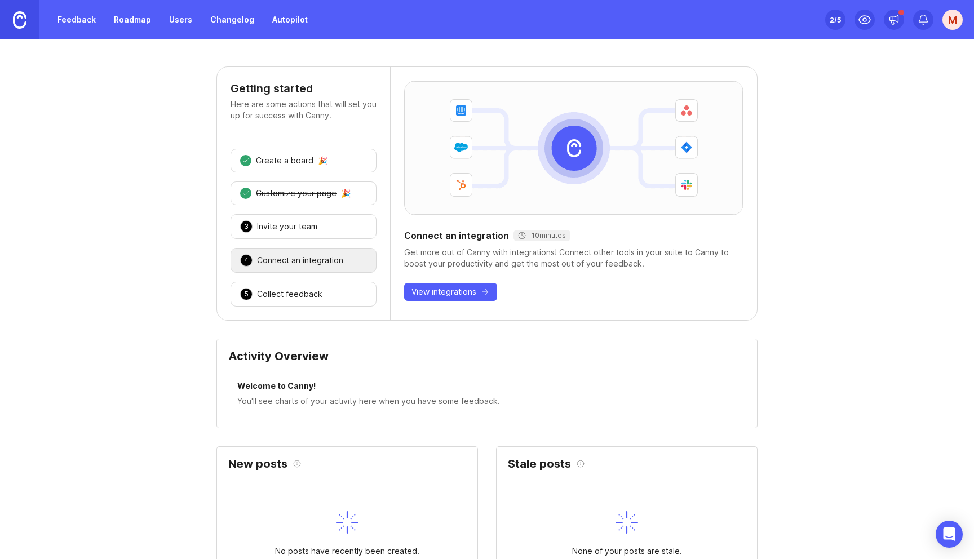
click at [313, 294] on div "Collect feedback" at bounding box center [289, 294] width 65 height 11
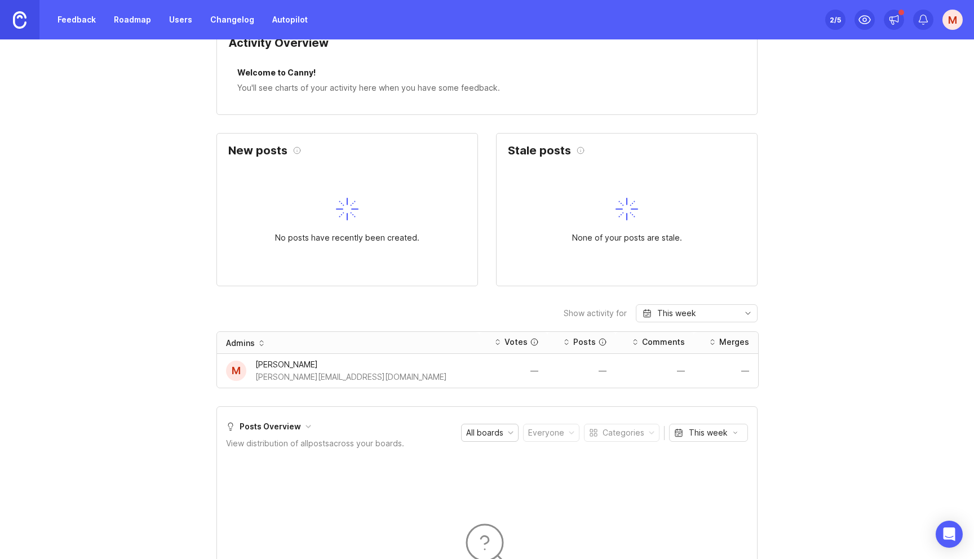
scroll to position [380, 0]
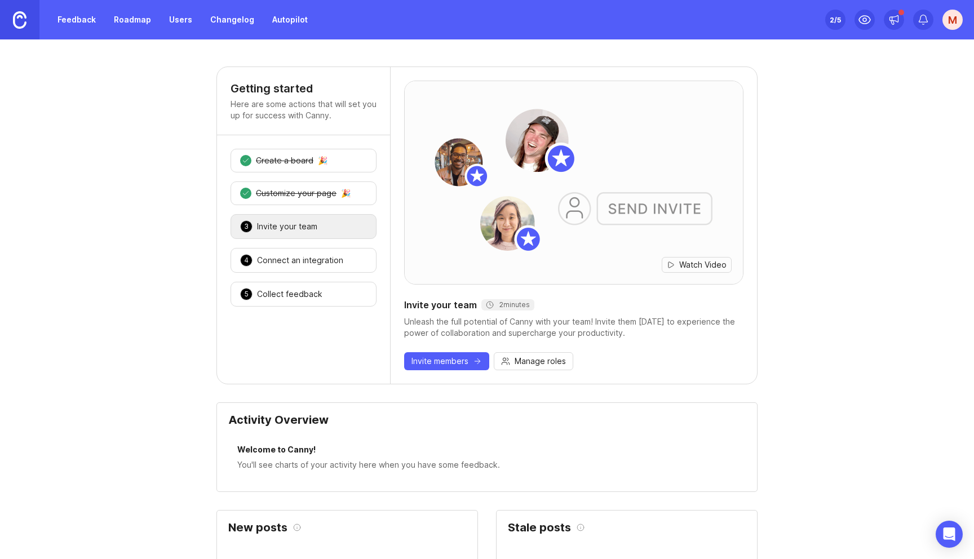
click at [953, 11] on div "M" at bounding box center [952, 20] width 20 height 20
click at [911, 168] on div "Logout" at bounding box center [912, 165] width 113 height 18
